Goal: Information Seeking & Learning: Learn about a topic

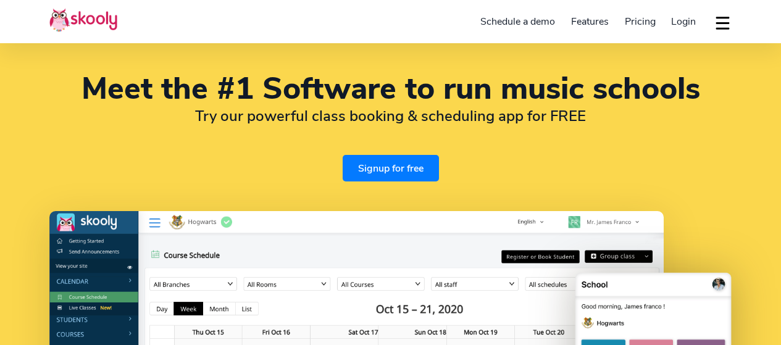
select select "en"
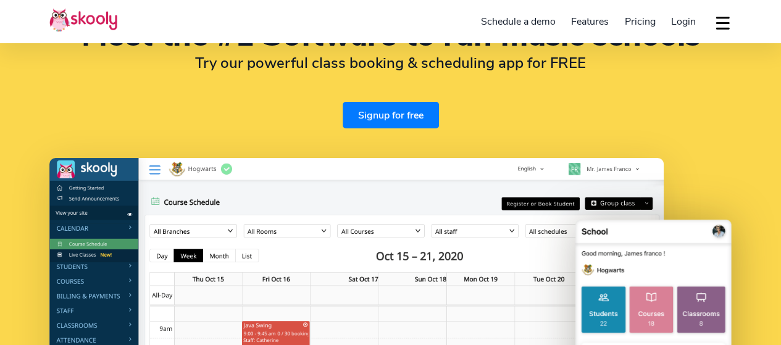
select select "60"
select select "[GEOGRAPHIC_DATA]"
select select "[GEOGRAPHIC_DATA]/Kuala_Lumpur"
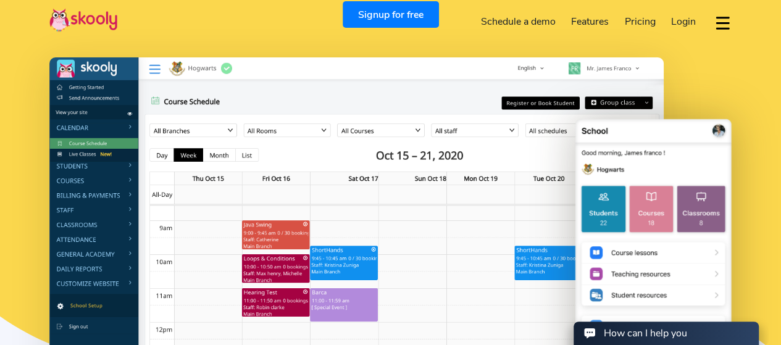
scroll to position [0, 0]
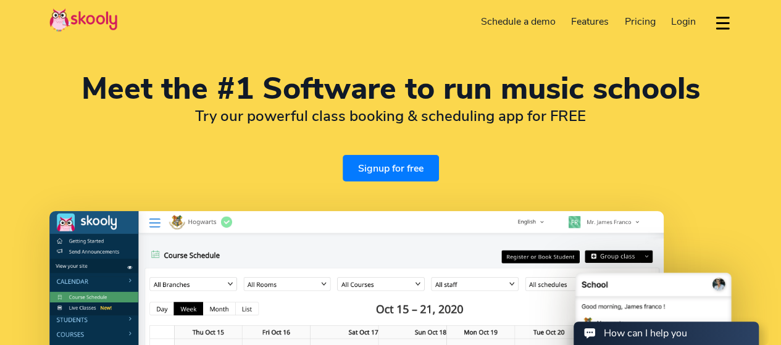
click at [644, 23] on span "Pricing" at bounding box center [640, 22] width 31 height 14
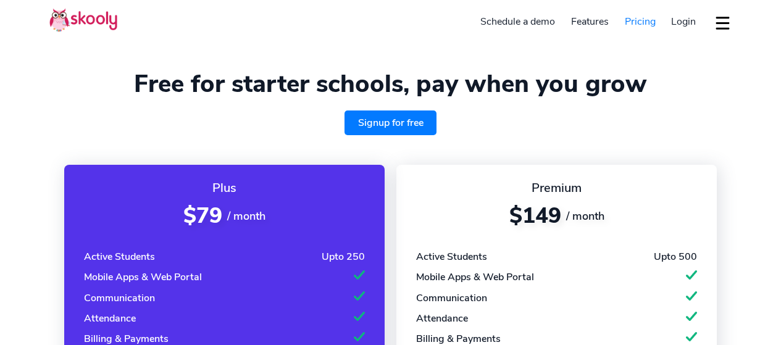
select select "en"
select select "60"
select select "[GEOGRAPHIC_DATA]"
select select "[GEOGRAPHIC_DATA]/Kuala_Lumpur"
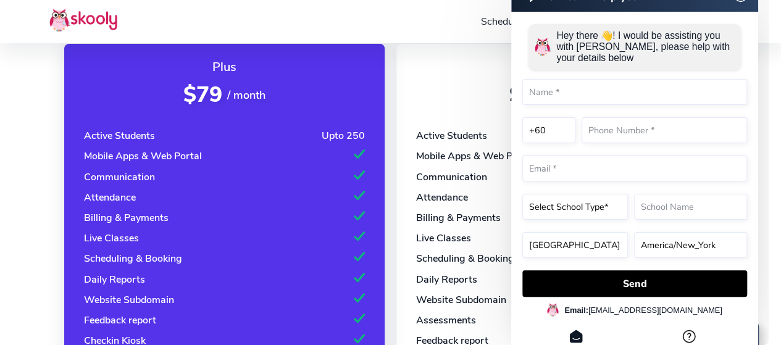
scroll to position [123, 0]
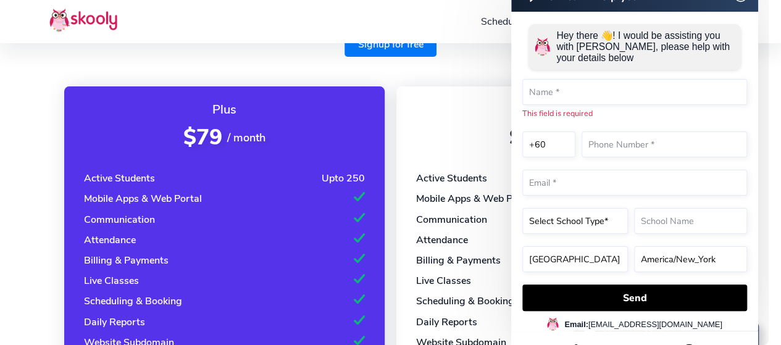
scroll to position [79, 0]
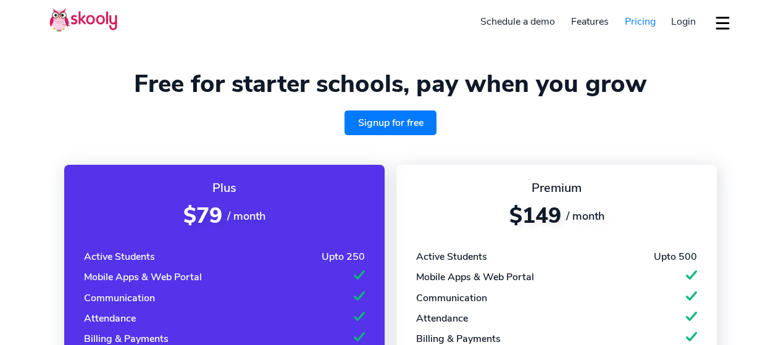
select select "en"
select select "60"
select select "[GEOGRAPHIC_DATA]"
select select "[GEOGRAPHIC_DATA]/Kuala_Lumpur"
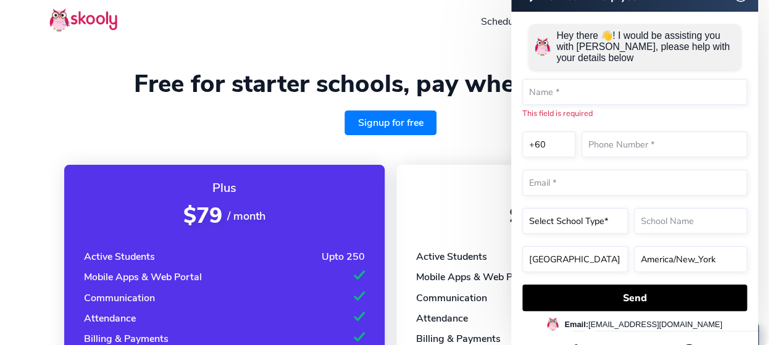
scroll to position [1, 0]
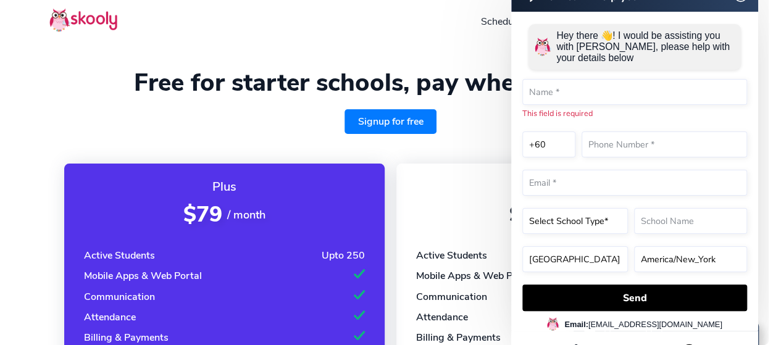
click at [298, 83] on h1 "Free for starter schools, pay when you grow" at bounding box center [390, 83] width 683 height 30
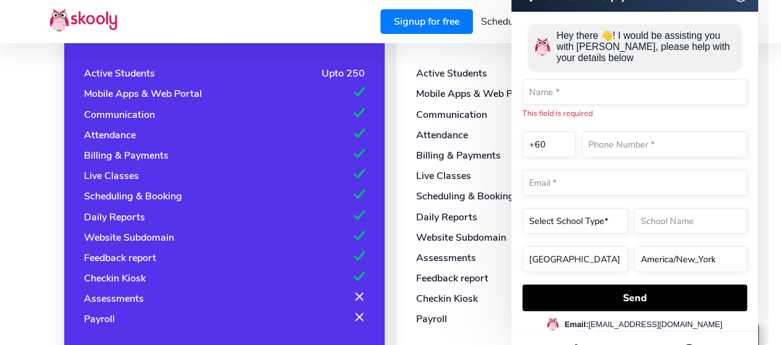
scroll to position [186, 0]
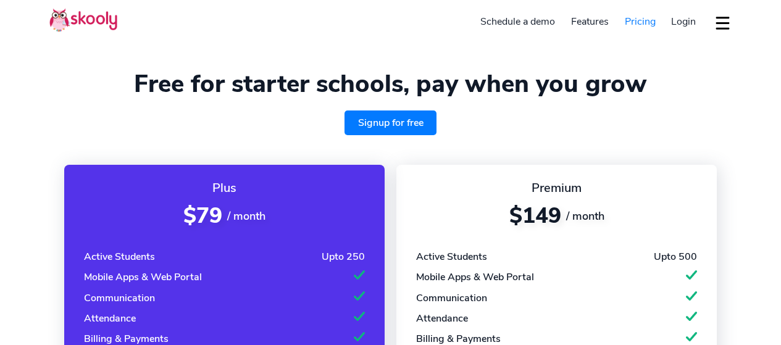
select select "en"
select select "60"
select select "[GEOGRAPHIC_DATA]"
select select "[GEOGRAPHIC_DATA]/Kuala_Lumpur"
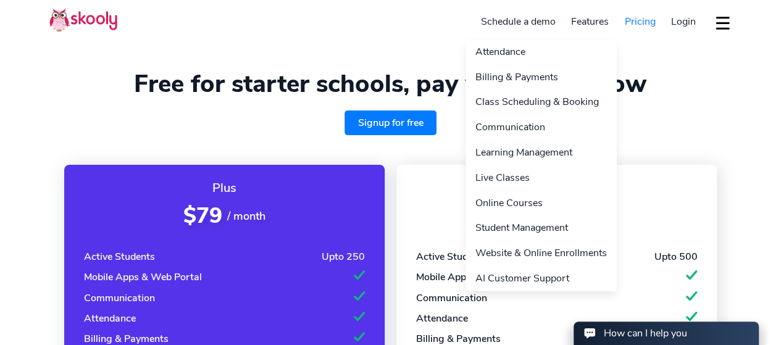
click at [583, 21] on link "Features" at bounding box center [590, 22] width 54 height 20
click at [538, 78] on link "Billing & Payments" at bounding box center [541, 77] width 151 height 25
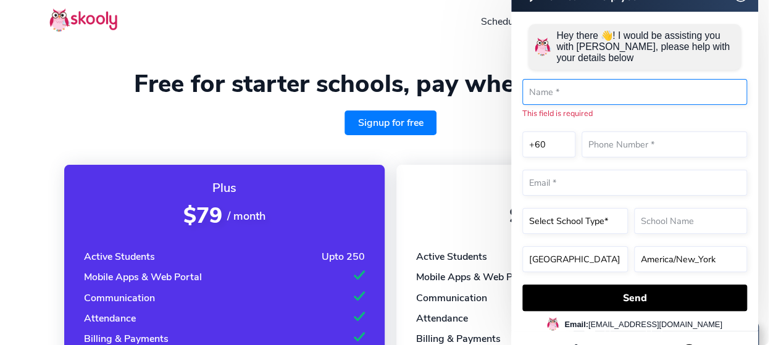
click at [596, 103] on input "text" at bounding box center [635, 92] width 225 height 26
type input "[PERSON_NAME]"
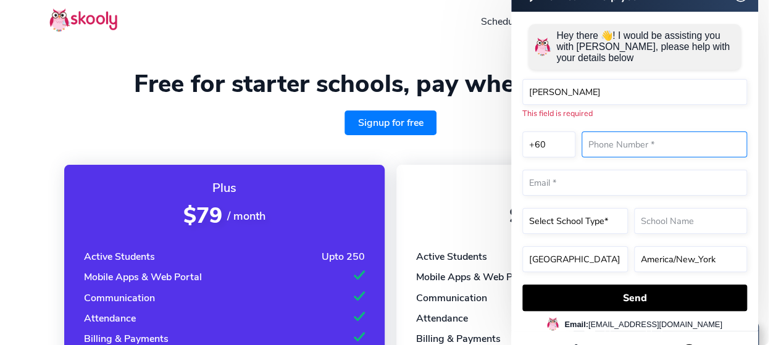
type input "1131287987"
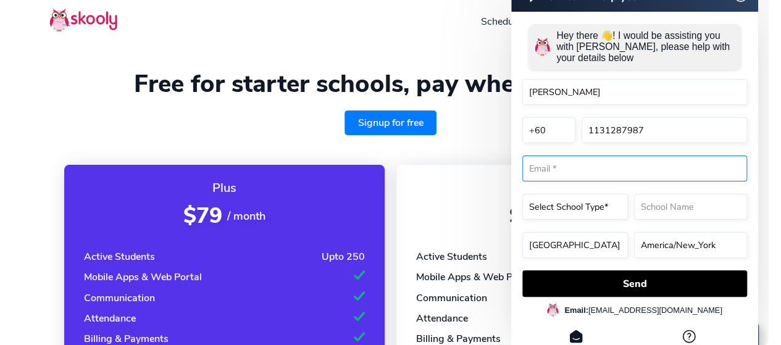
click at [592, 173] on input "email" at bounding box center [635, 169] width 225 height 26
type input "[EMAIL_ADDRESS][DOMAIN_NAME]"
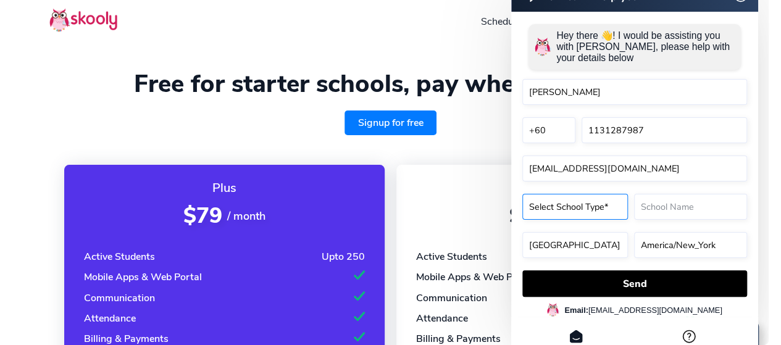
click at [610, 206] on select "Select School Type* Preschool Childcare K12 or primary school Academy Online sc…" at bounding box center [576, 207] width 106 height 26
select select "Music school"
click at [523, 219] on select "Select School Type* Preschool Childcare K12 or primary school Academy Online sc…" at bounding box center [576, 207] width 106 height 26
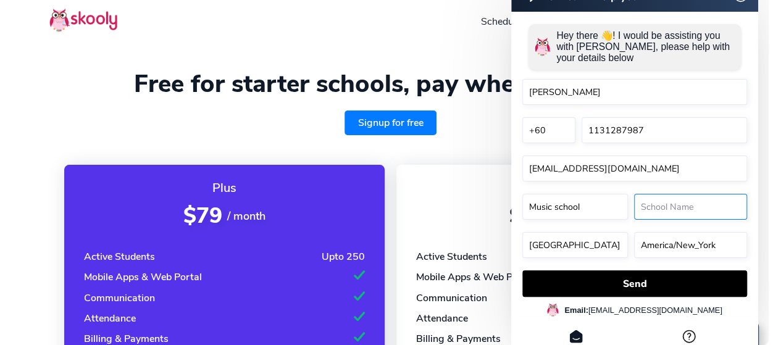
click at [680, 209] on input "text" at bounding box center [690, 207] width 113 height 26
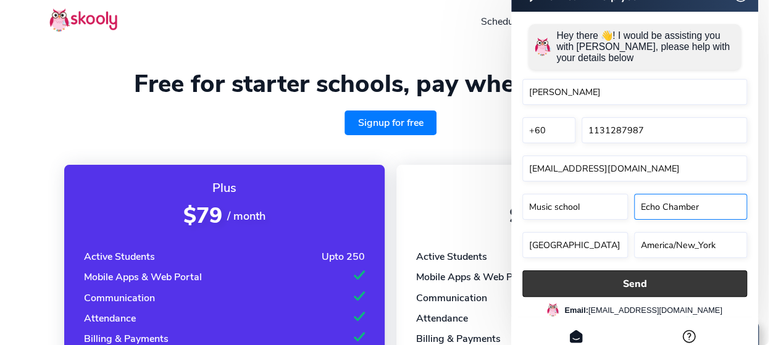
type input "Echo Chamber"
click at [609, 288] on button "Send" at bounding box center [635, 284] width 225 height 27
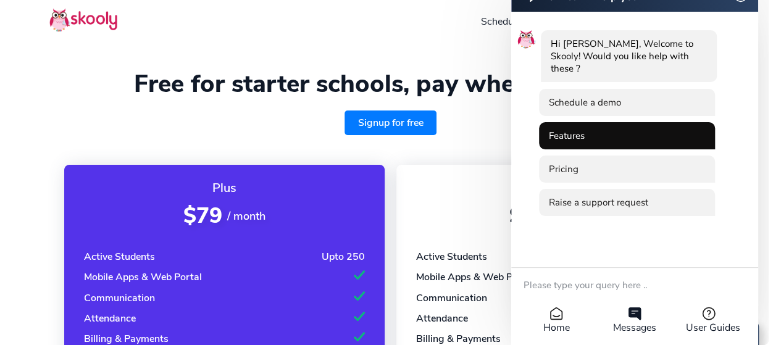
click at [612, 146] on li "Features" at bounding box center [627, 135] width 176 height 27
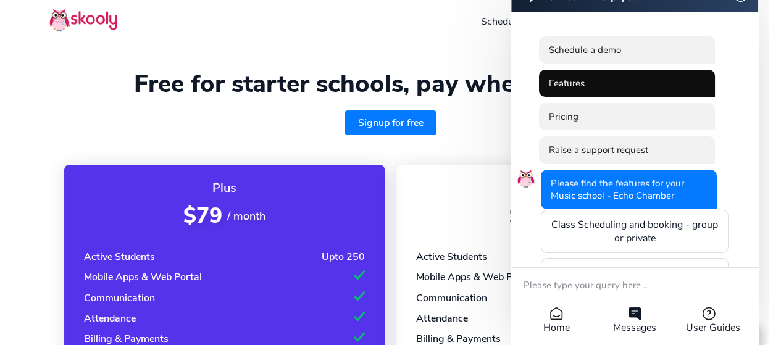
scroll to position [266, 0]
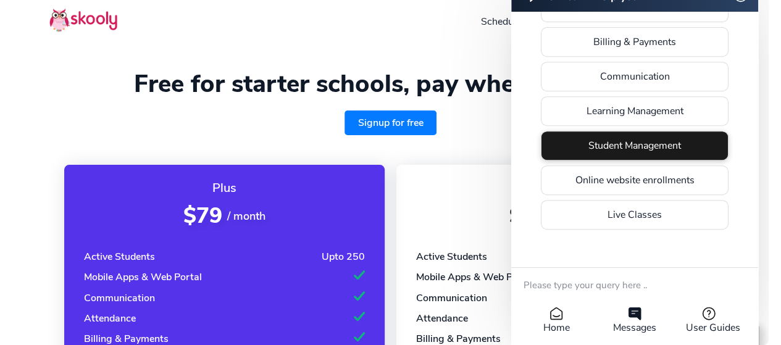
drag, startPoint x: 651, startPoint y: 143, endPoint x: 697, endPoint y: 147, distance: 46.5
click at [697, 147] on li "Student Management" at bounding box center [635, 146] width 188 height 30
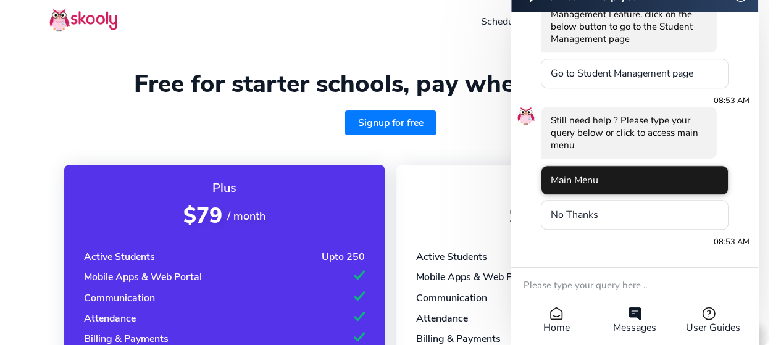
scroll to position [514, 0]
click at [635, 179] on li "Main Menu" at bounding box center [635, 182] width 188 height 30
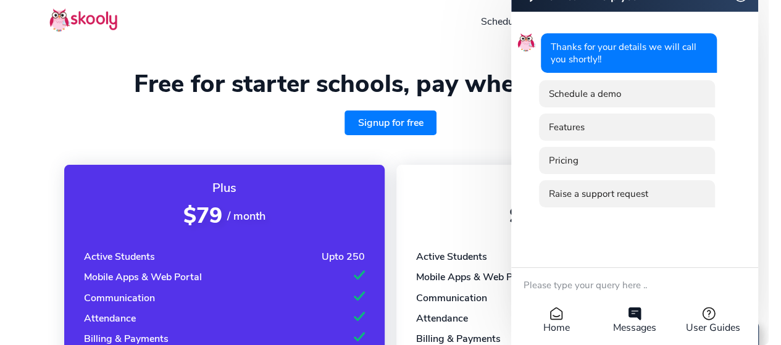
scroll to position [0, 0]
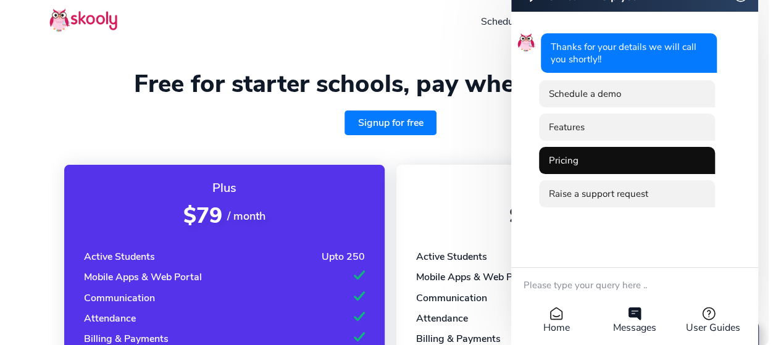
click at [617, 159] on li "Pricing" at bounding box center [627, 160] width 176 height 27
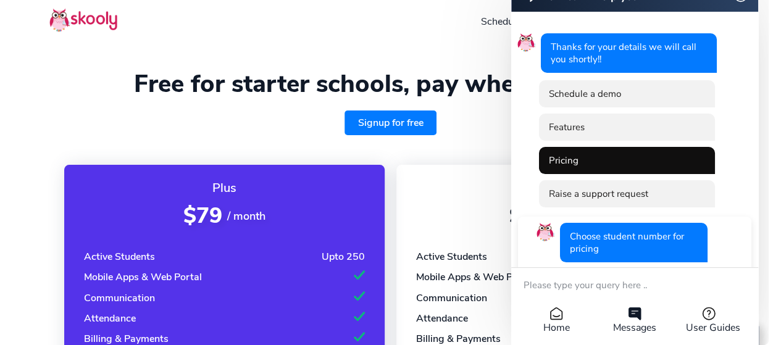
scroll to position [111, 0]
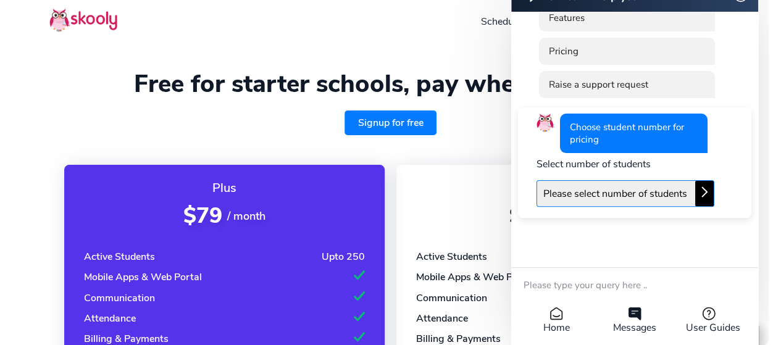
click at [640, 190] on select "Please select number of students Upto 50 students Upto 100 students Upto 250 st…" at bounding box center [626, 193] width 178 height 27
select select "100"
click at [537, 180] on select "Please select number of students Upto 50 students Upto 100 students Upto 250 st…" at bounding box center [626, 193] width 178 height 27
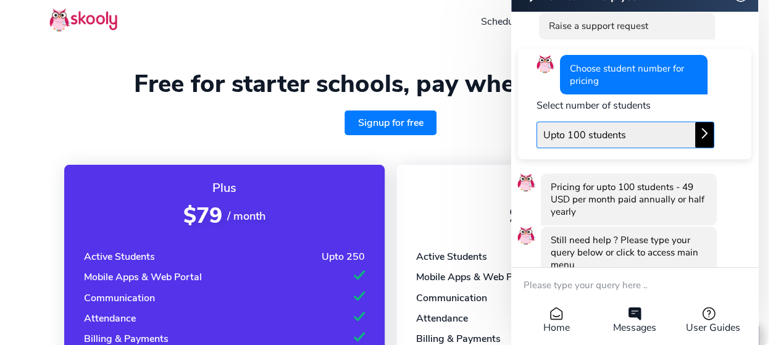
scroll to position [172, 0]
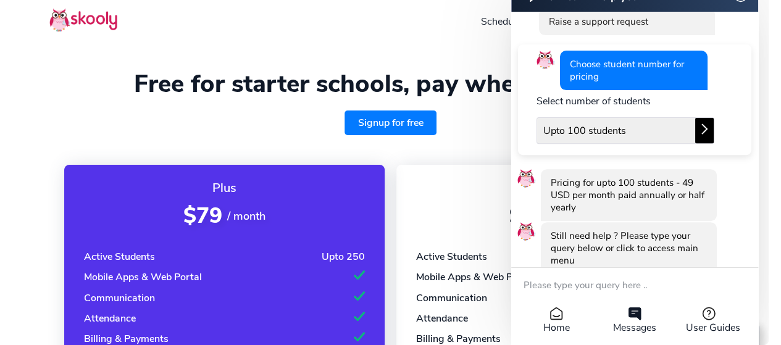
click at [398, 104] on div "Free for starter schools, pay when you grow Signup for free" at bounding box center [390, 102] width 683 height 66
click at [601, 133] on select "Please select number of students Upto 50 students Upto 100 students Upto 250 st…" at bounding box center [626, 130] width 178 height 27
click at [537, 144] on select "Please select number of students Upto 50 students Upto 100 students Upto 250 st…" at bounding box center [626, 130] width 178 height 27
click at [705, 136] on icon at bounding box center [704, 129] width 15 height 15
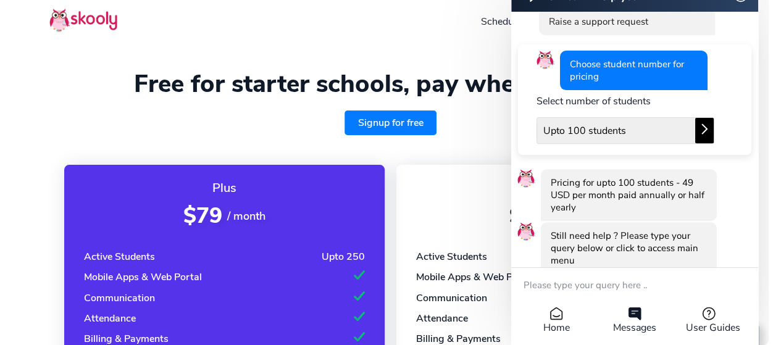
scroll to position [306, 0]
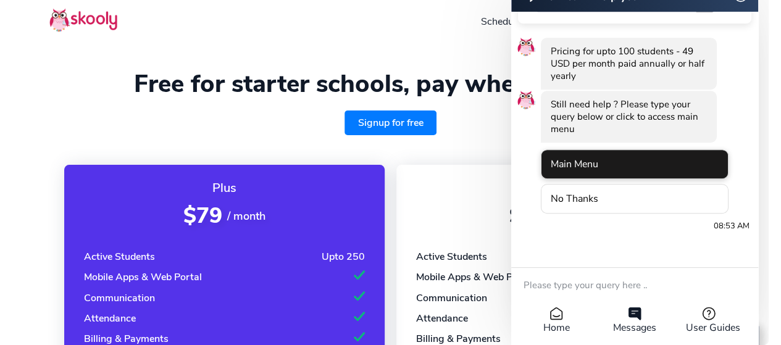
click at [657, 175] on li "Main Menu" at bounding box center [635, 164] width 188 height 30
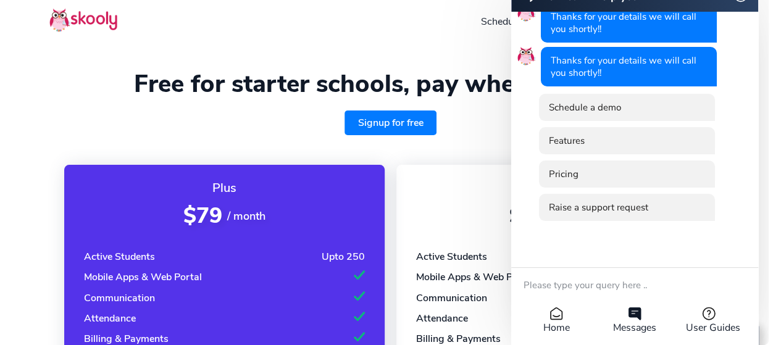
scroll to position [32, 0]
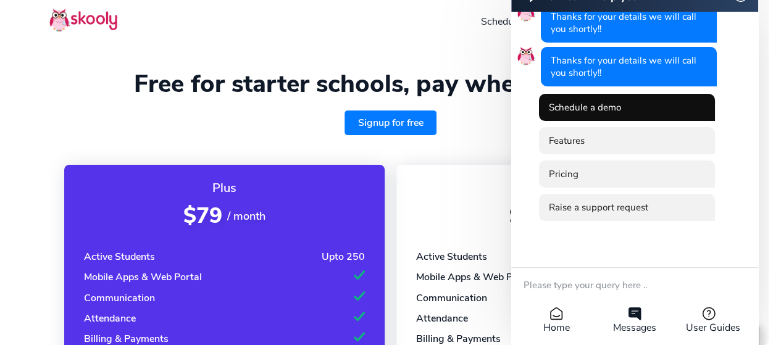
click at [646, 107] on li "Schedule a demo" at bounding box center [627, 107] width 176 height 27
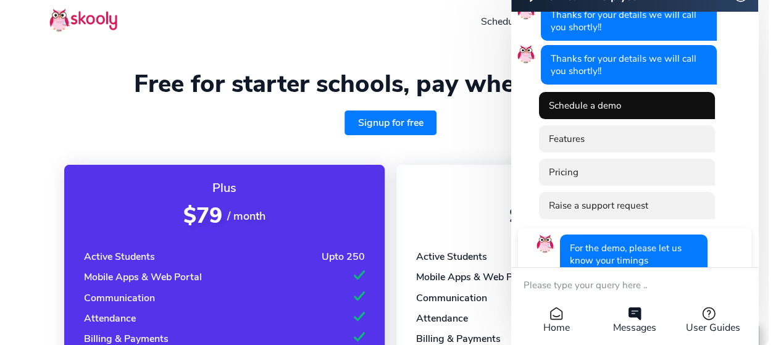
scroll to position [182, 0]
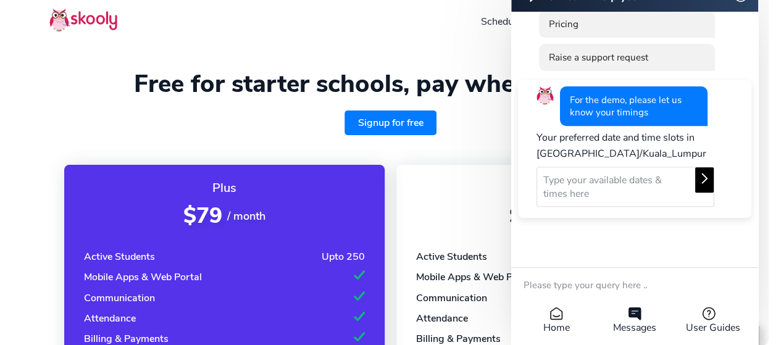
click at [704, 189] on button at bounding box center [705, 179] width 19 height 25
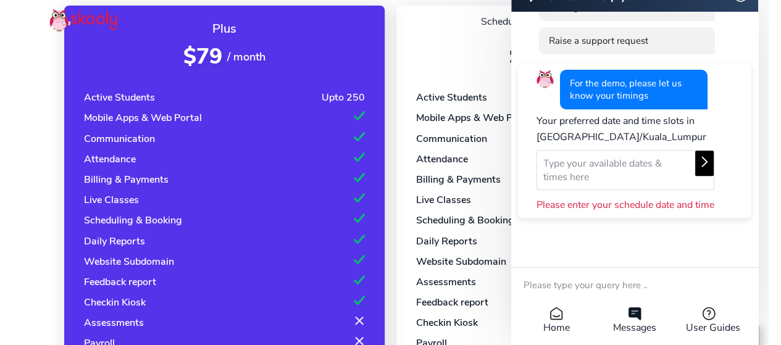
scroll to position [0, 0]
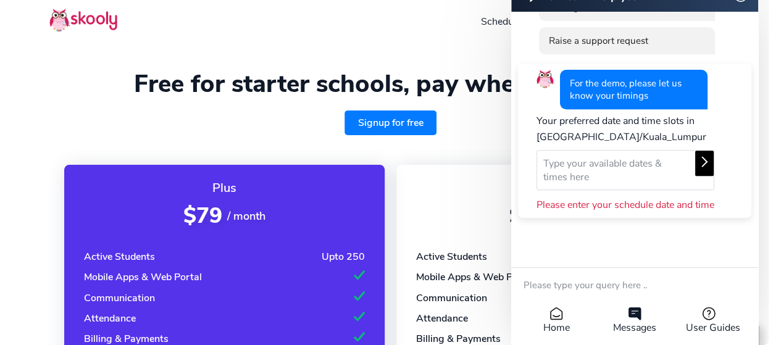
click at [95, 24] on img at bounding box center [83, 20] width 68 height 24
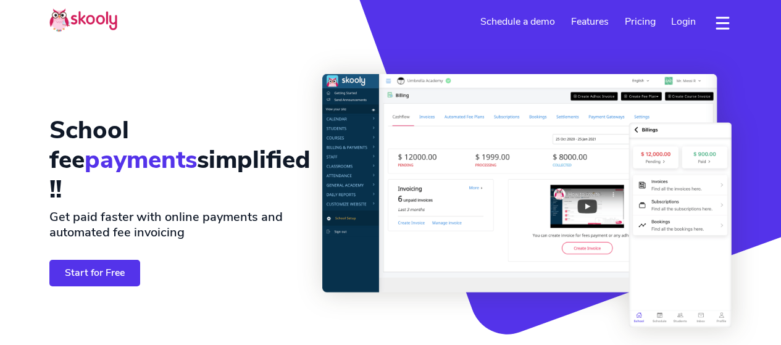
select select "en"
select select "60"
select select "[GEOGRAPHIC_DATA]"
select select "[GEOGRAPHIC_DATA]/Kuala_Lumpur"
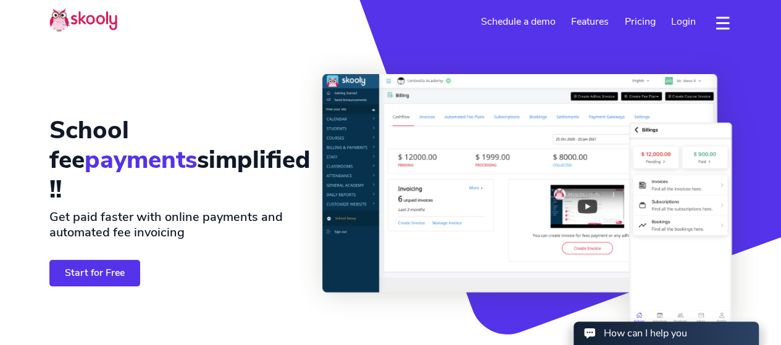
click at [529, 76] on img at bounding box center [527, 201] width 410 height 254
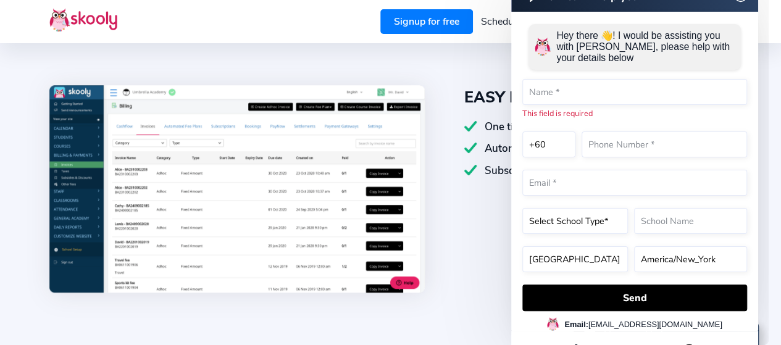
scroll to position [452, 0]
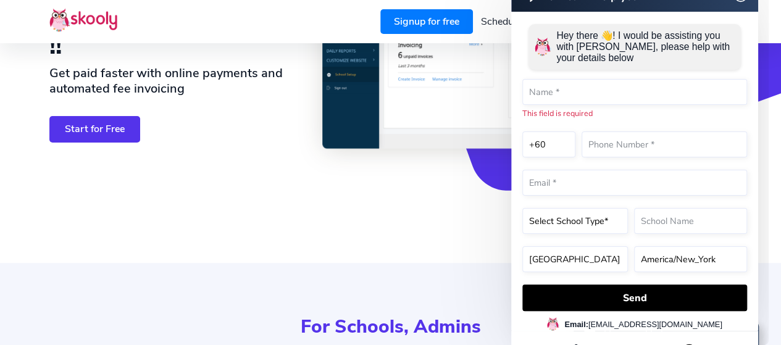
scroll to position [0, 0]
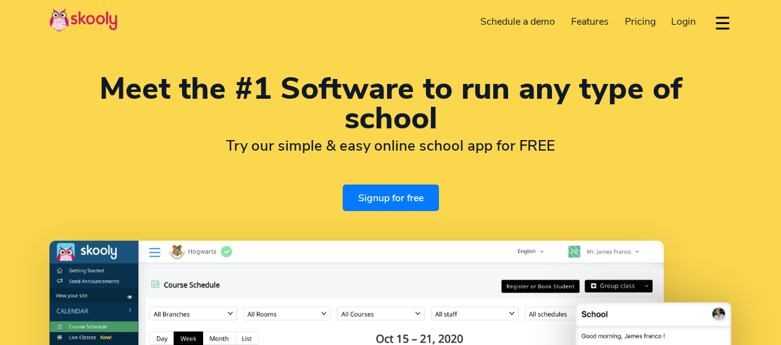
select select "en"
select select "60"
select select "Music school"
select select "[GEOGRAPHIC_DATA]"
select select "[GEOGRAPHIC_DATA]/Kuala_Lumpur"
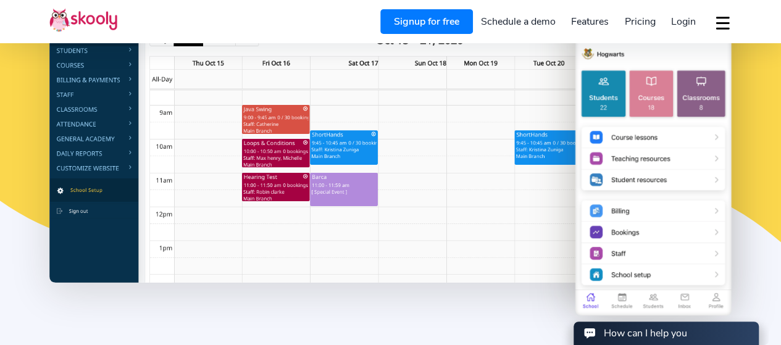
scroll to position [335, 0]
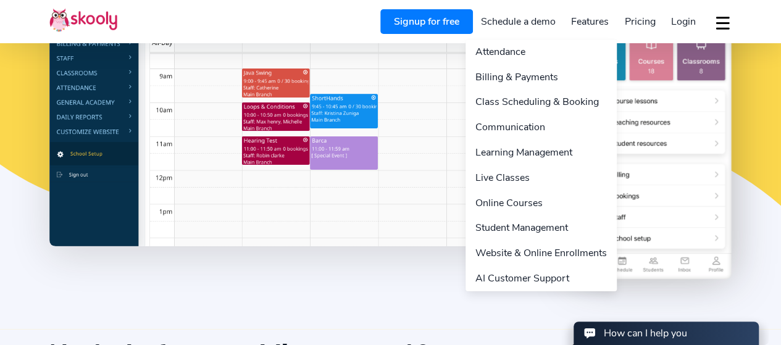
click at [586, 27] on link "Features" at bounding box center [590, 22] width 54 height 20
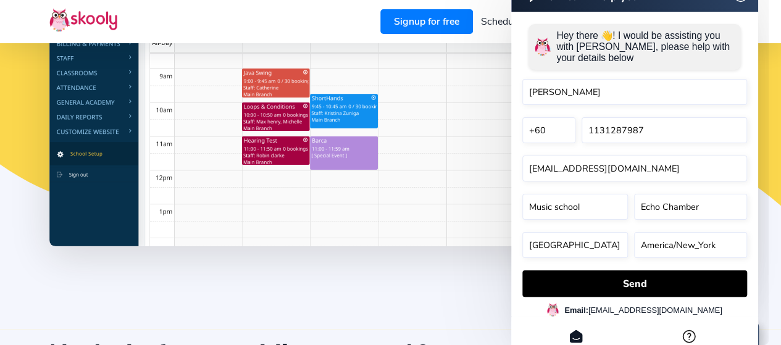
click at [555, 268] on form "Hey there 👋! I would be assisting you with Skooly, please help with your detail…" at bounding box center [635, 157] width 225 height 279
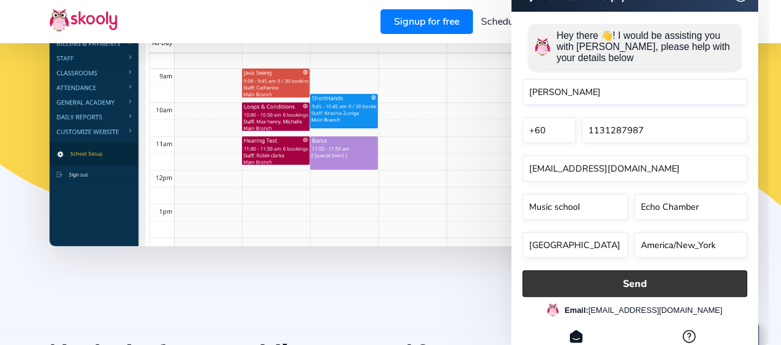
click at [553, 279] on button "Send" at bounding box center [635, 284] width 225 height 27
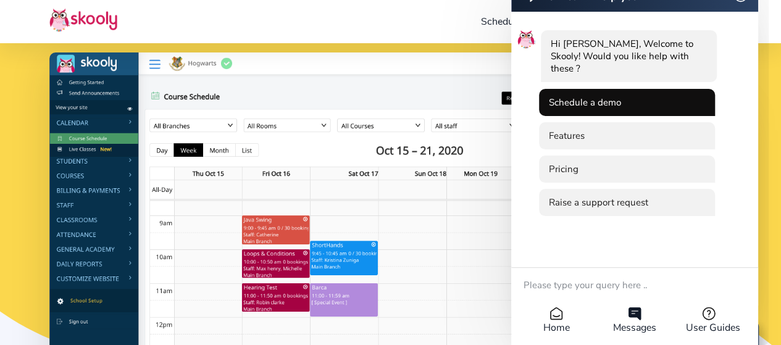
scroll to position [0, 0]
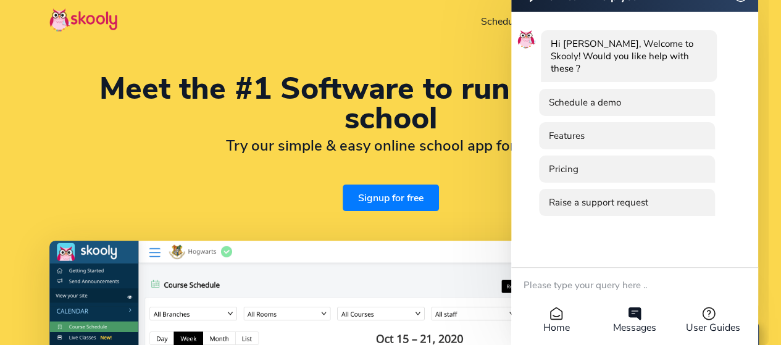
click at [757, 27] on ul "Hi [PERSON_NAME], Welcome to Skooly! Would you like help with these ? Schedule …" at bounding box center [634, 153] width 247 height 282
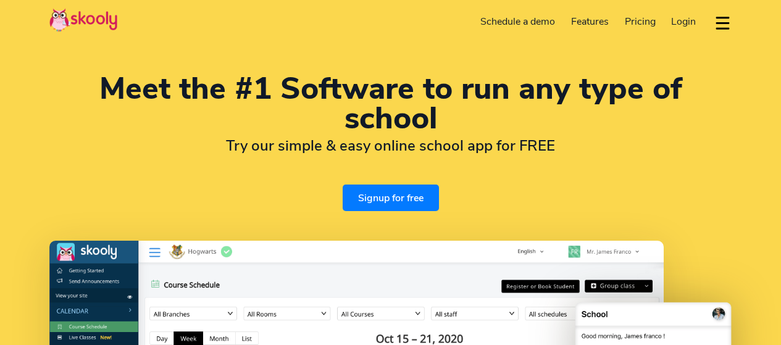
select select "en"
select select "60"
select select "Music school"
select select "[GEOGRAPHIC_DATA]"
select select "[GEOGRAPHIC_DATA]/Kuala_Lumpur"
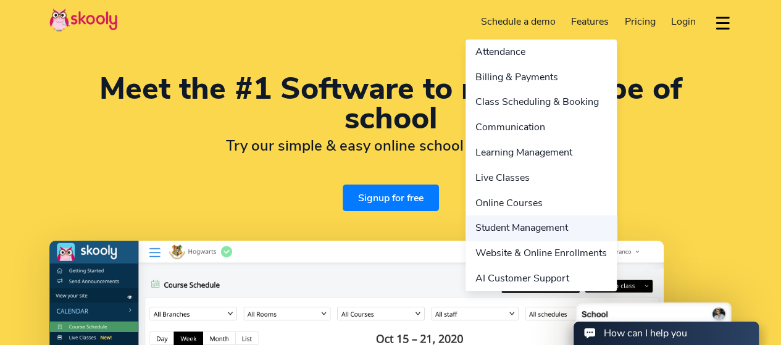
click at [506, 227] on link "Student Management" at bounding box center [541, 228] width 151 height 25
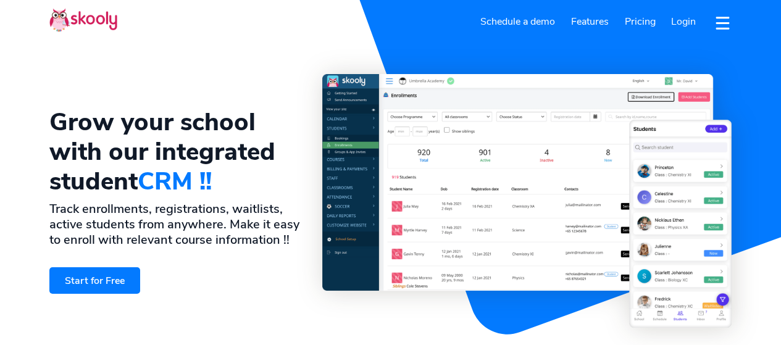
select select "en"
select select "60"
select select "Music school"
select select "[GEOGRAPHIC_DATA]"
select select "[GEOGRAPHIC_DATA]/Kuala_Lumpur"
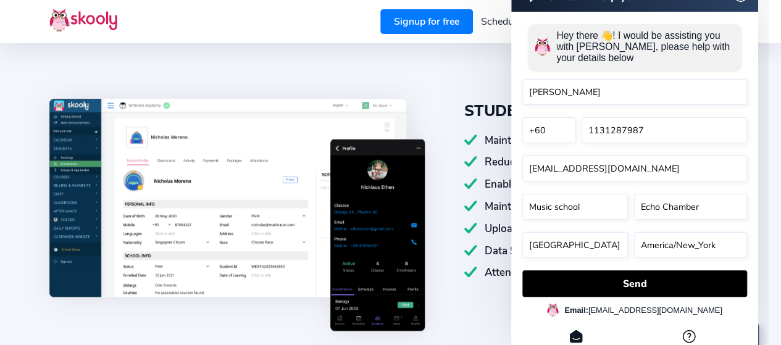
scroll to position [438, 0]
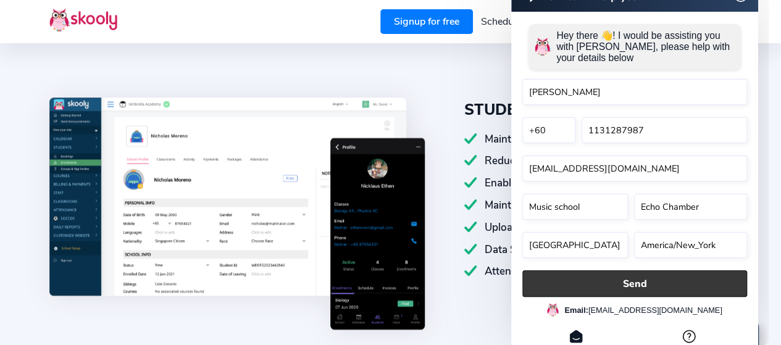
click at [612, 287] on button "Send" at bounding box center [635, 284] width 225 height 27
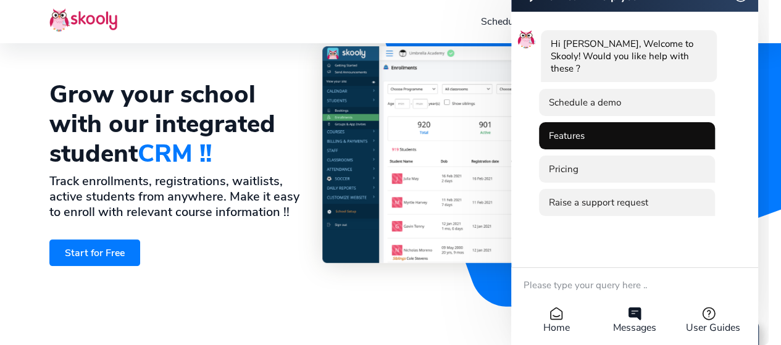
scroll to position [0, 0]
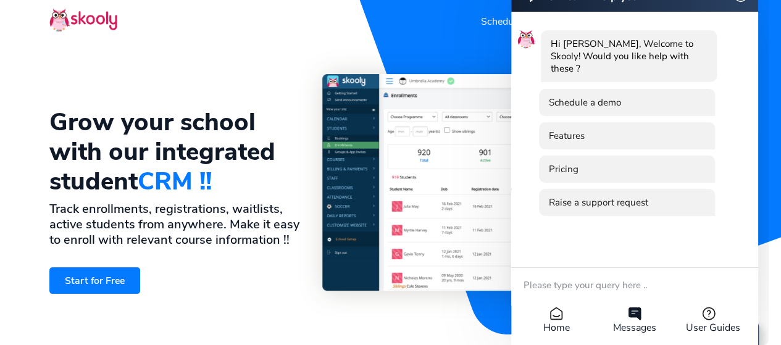
drag, startPoint x: 729, startPoint y: 11, endPoint x: 753, endPoint y: 88, distance: 80.3
click at [753, 88] on ul "Hi [PERSON_NAME], Welcome to Skooly! Would you like help with these ? Schedule …" at bounding box center [634, 153] width 247 height 282
